Goal: Task Accomplishment & Management: Manage account settings

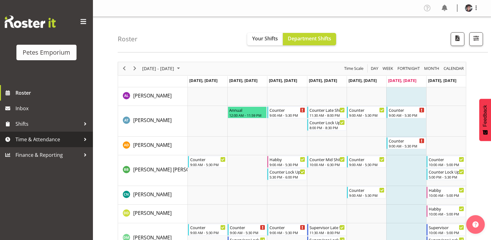
click at [50, 136] on span "Time & Attendance" at bounding box center [48, 139] width 65 height 9
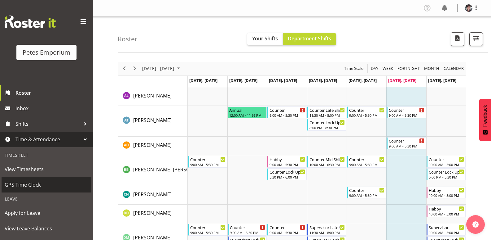
click at [33, 183] on span "GPS Time Clock" at bounding box center [47, 184] width 84 height 9
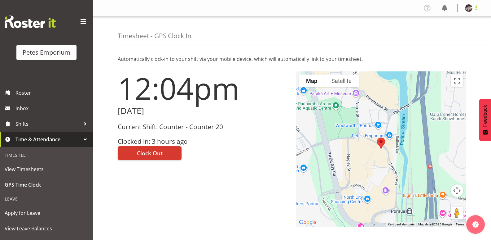
click at [476, 7] on span at bounding box center [476, 7] width 7 height 7
click at [443, 32] on link "Log Out" at bounding box center [451, 32] width 60 height 11
